Goal: Information Seeking & Learning: Learn about a topic

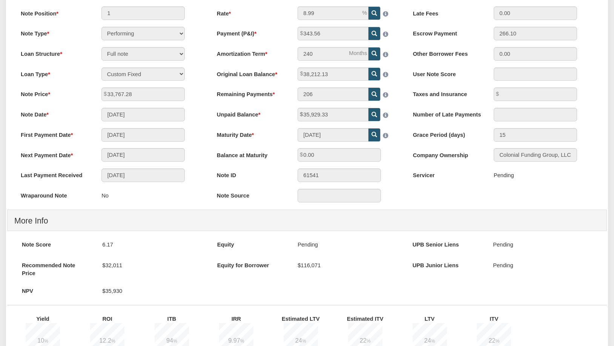
scroll to position [75, 0]
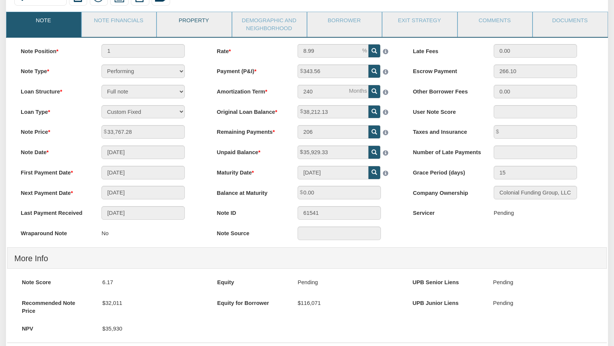
click at [199, 19] on link "Property" at bounding box center [194, 21] width 74 height 19
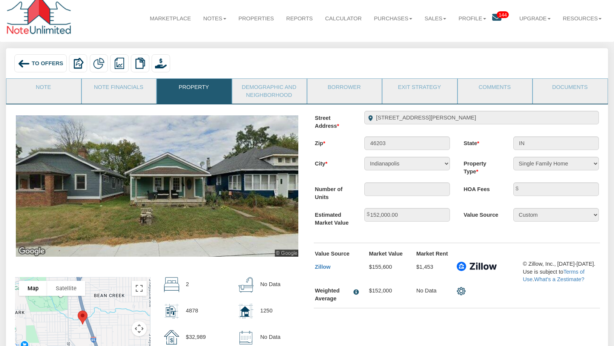
scroll to position [0, 0]
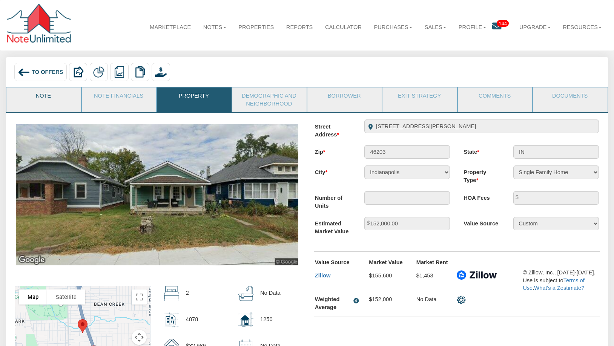
click at [19, 100] on link "Note" at bounding box center [43, 96] width 74 height 19
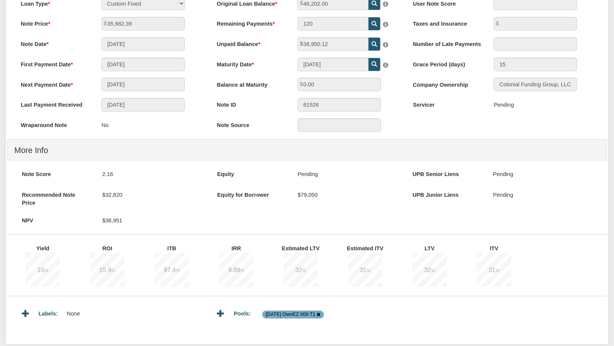
scroll to position [184, 0]
drag, startPoint x: 364, startPoint y: 282, endPoint x: 550, endPoint y: 254, distance: 188.8
click at [550, 254] on div "Yield 10 % ROI 15.9 % ITB 97.4 % IRR 9.88 % Estimated LTV 32 % %" at bounding box center [306, 269] width 599 height 54
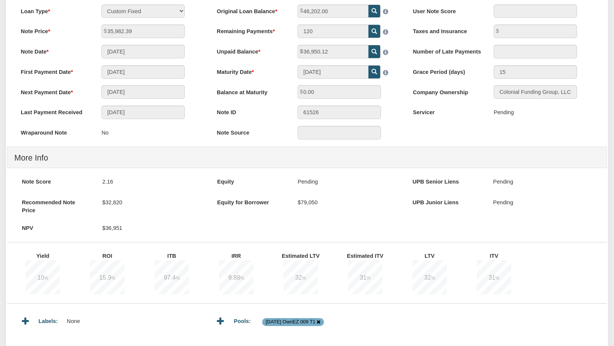
scroll to position [0, 0]
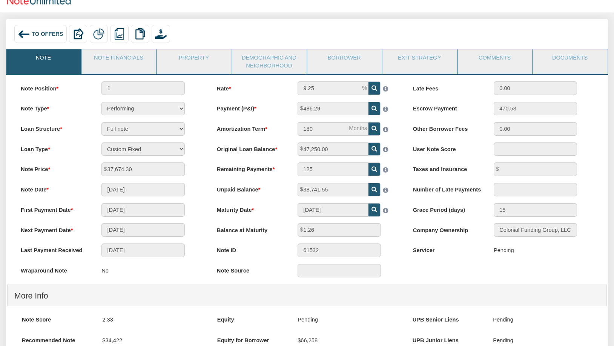
scroll to position [38, 0]
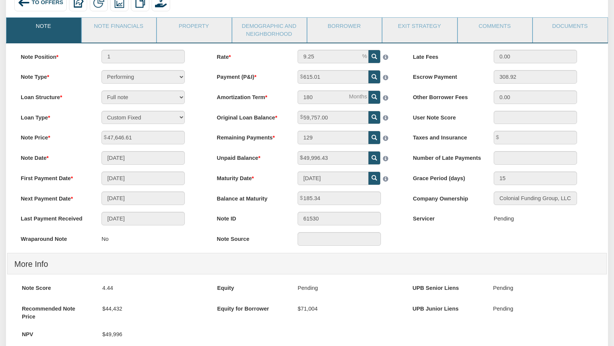
scroll to position [57, 0]
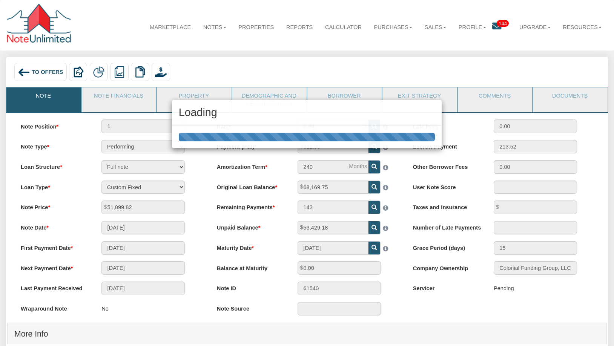
scroll to position [188, 0]
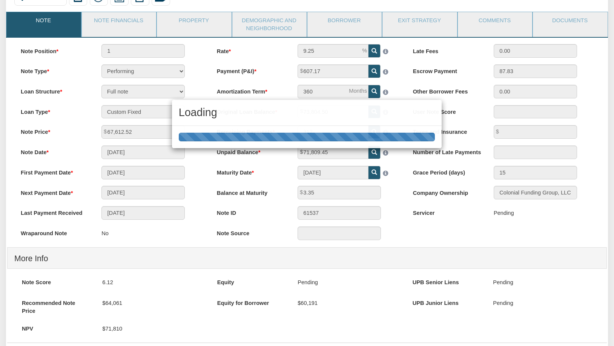
scroll to position [75, 0]
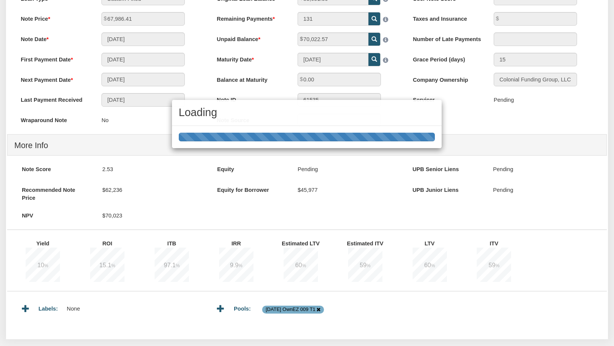
scroll to position [188, 0]
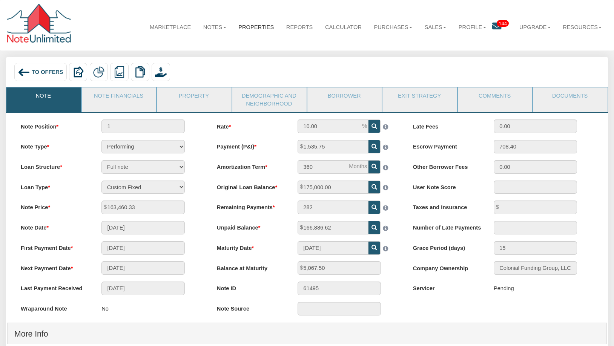
click at [245, 30] on link "Properties" at bounding box center [256, 27] width 48 height 20
click at [187, 98] on link "Property" at bounding box center [194, 96] width 74 height 19
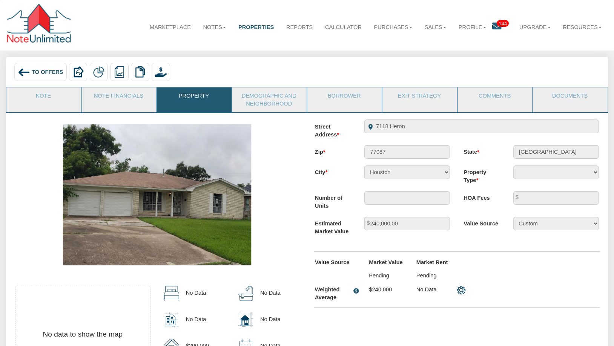
click at [32, 66] on div "To Offers" at bounding box center [40, 72] width 52 height 18
